Goal: Task Accomplishment & Management: Manage account settings

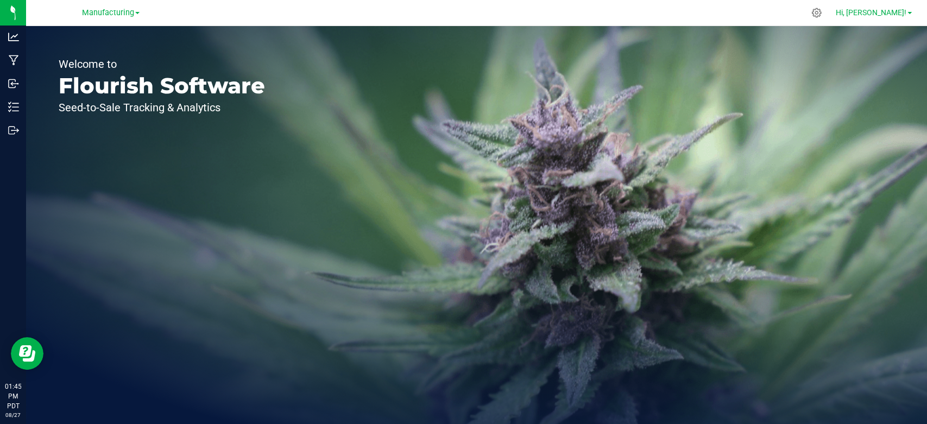
click at [900, 17] on link "Hi, [PERSON_NAME]!" at bounding box center [874, 12] width 85 height 11
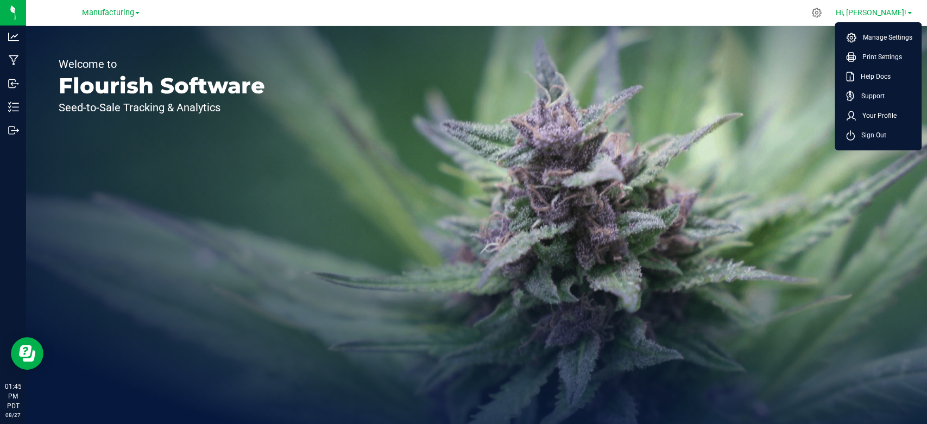
click at [867, 136] on span "Sign Out" at bounding box center [871, 135] width 32 height 11
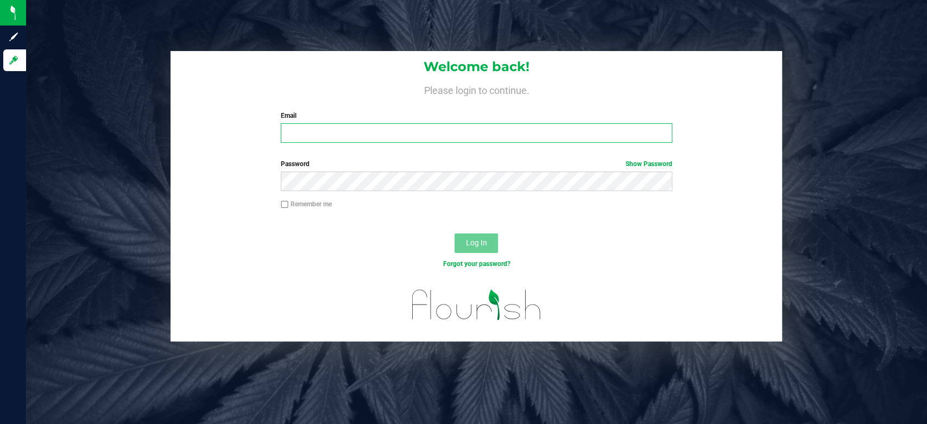
click at [333, 132] on input "Email" at bounding box center [477, 133] width 392 height 20
type input "[EMAIL_ADDRESS][DOMAIN_NAME]"
click at [522, 160] on label "Password Show Password" at bounding box center [477, 164] width 392 height 10
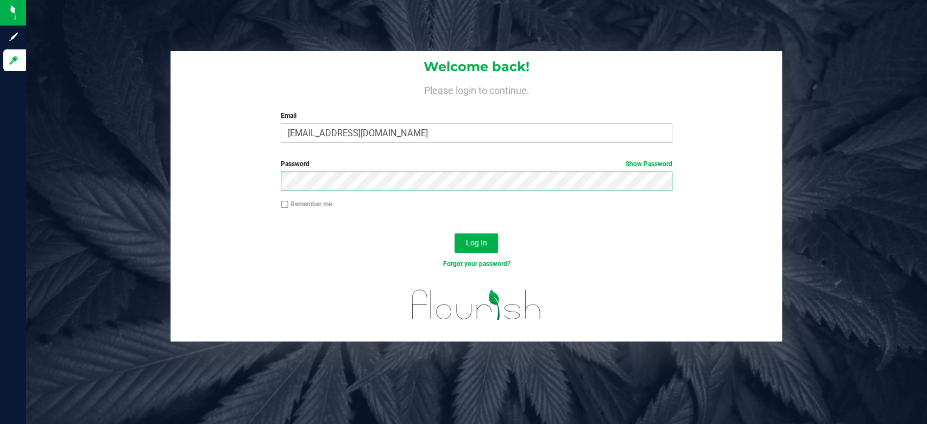
click at [455, 234] on button "Log In" at bounding box center [476, 244] width 43 height 20
